Goal: Task Accomplishment & Management: Complete application form

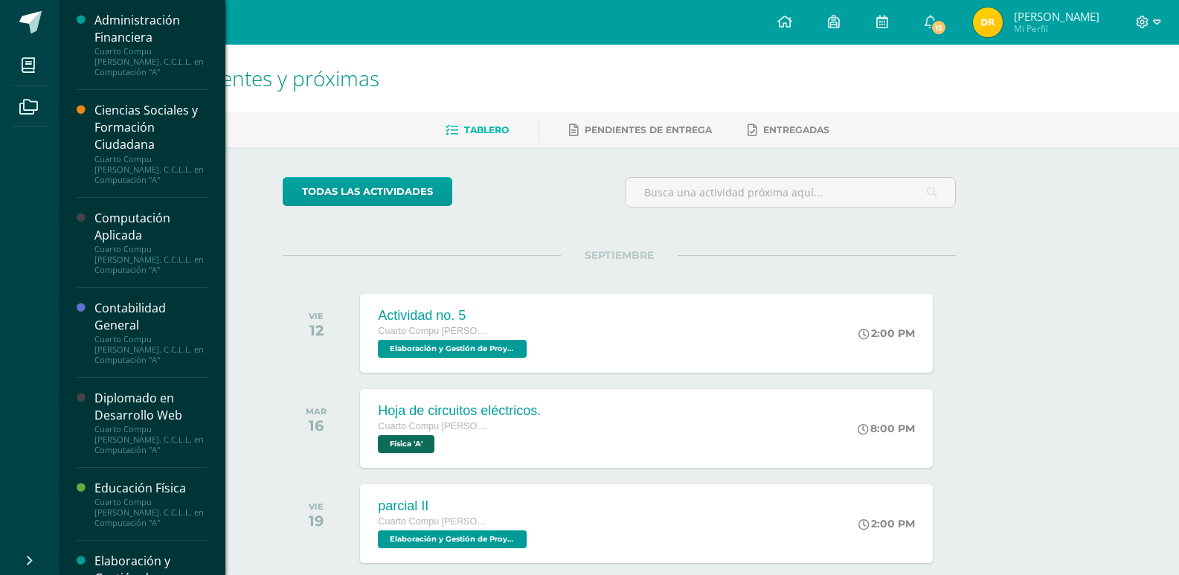
click at [125, 228] on div "Computación Aplicada" at bounding box center [150, 227] width 113 height 34
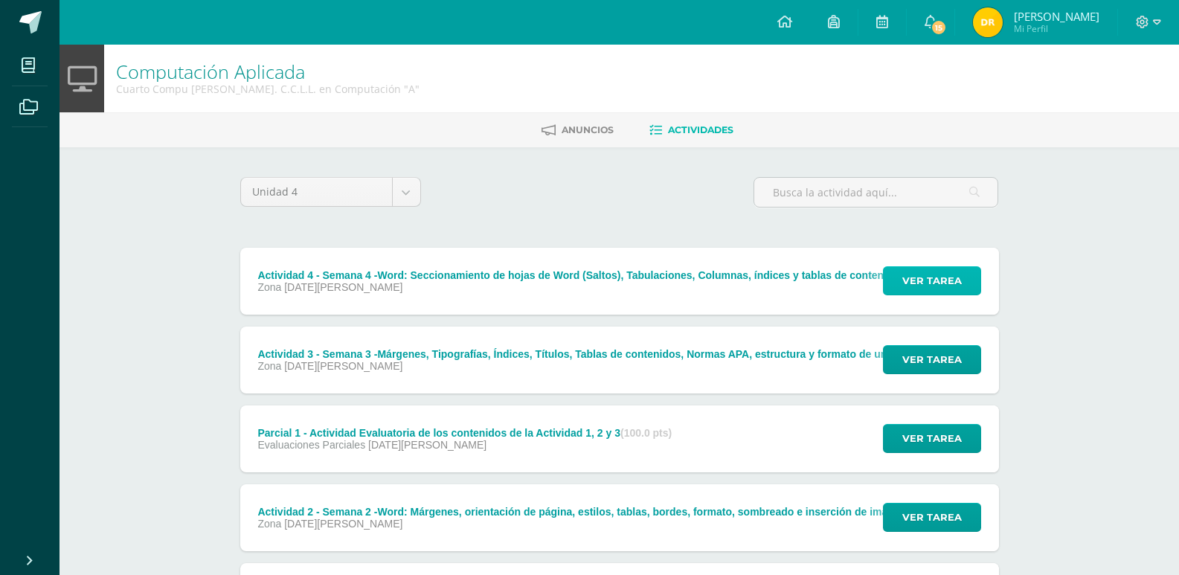
click at [915, 286] on span "Ver tarea" at bounding box center [932, 281] width 60 height 28
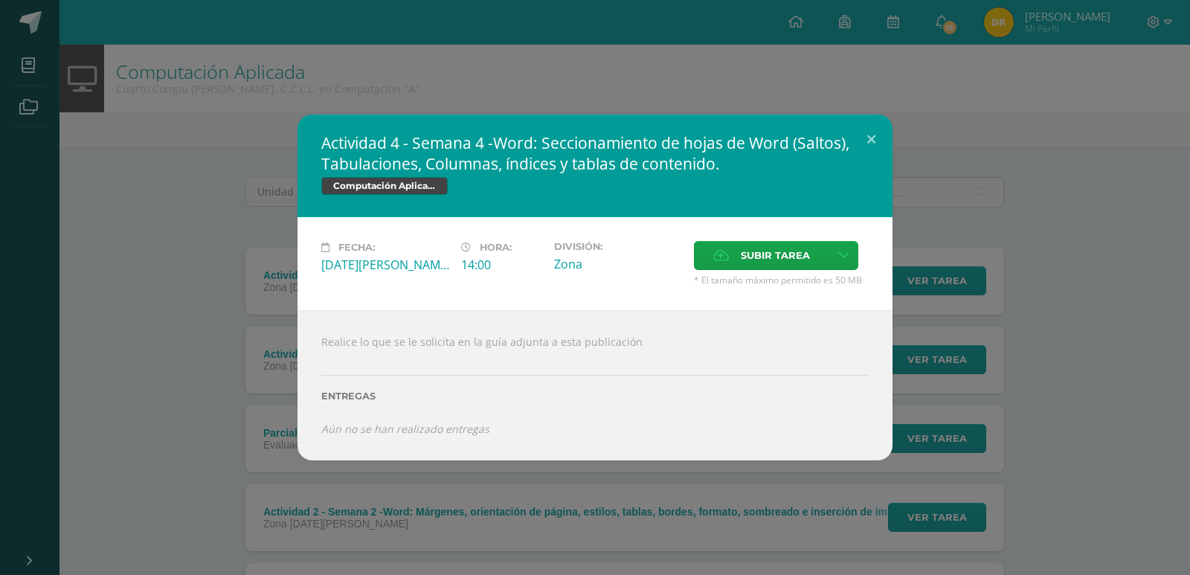
click at [771, 272] on div "Subir tarea" at bounding box center [781, 257] width 175 height 33
click at [777, 263] on span "Subir tarea" at bounding box center [775, 256] width 69 height 28
click at [0, 0] on input "Subir tarea" at bounding box center [0, 0] width 0 height 0
